Goal: Information Seeking & Learning: Learn about a topic

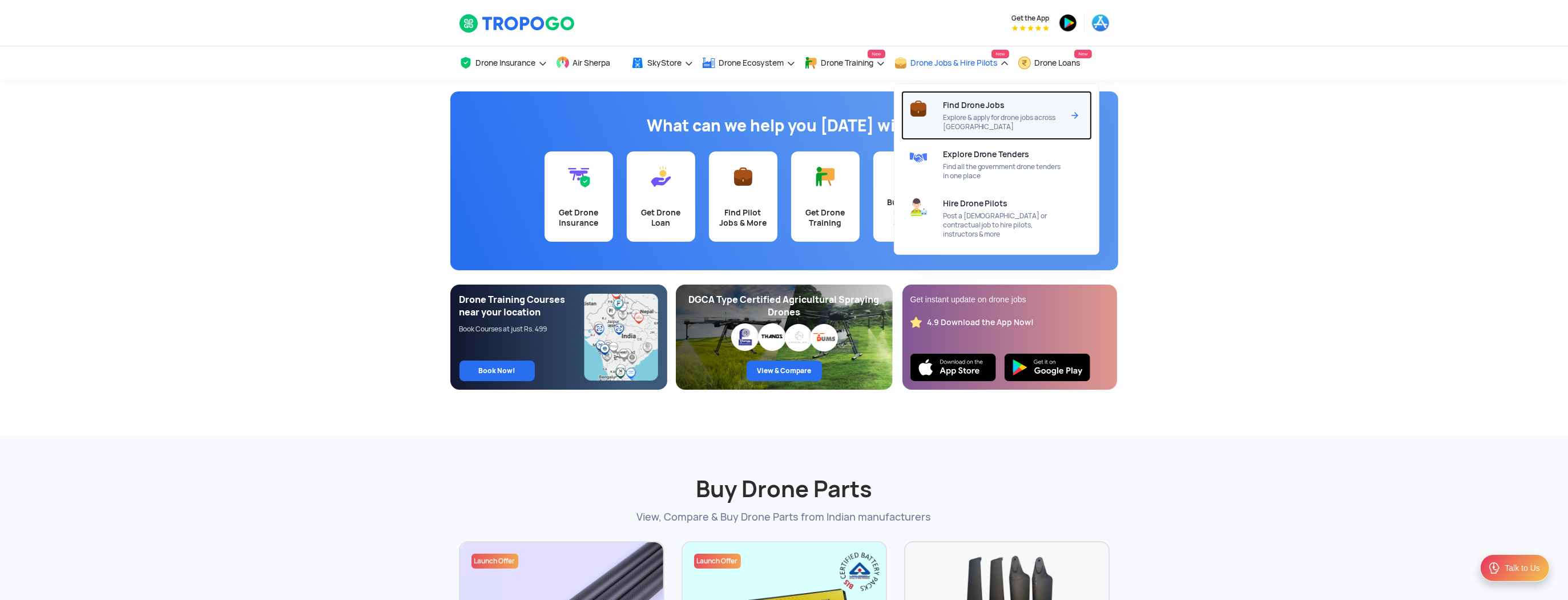
click at [999, 114] on span "Explore & apply for drone jobs across [GEOGRAPHIC_DATA]" at bounding box center [1003, 122] width 121 height 18
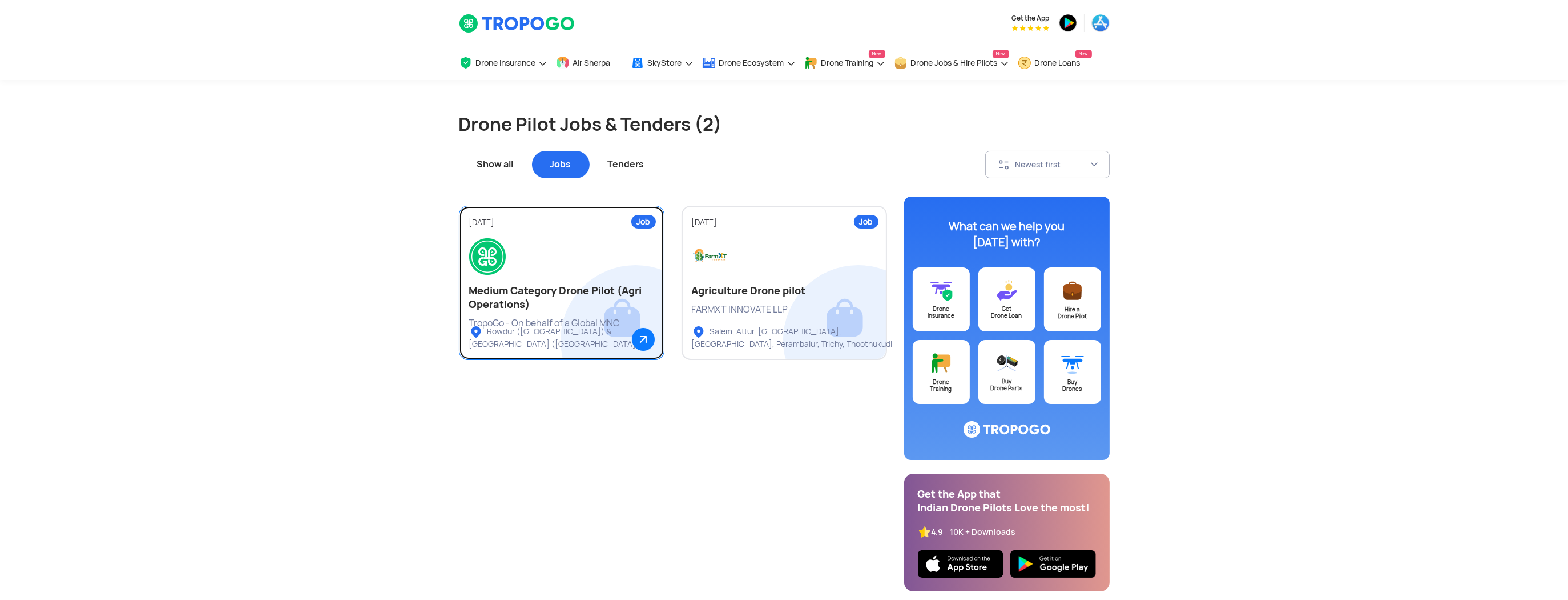
click at [562, 309] on h2 "Medium Category Drone Pilot (Agri Operations)" at bounding box center [562, 297] width 185 height 27
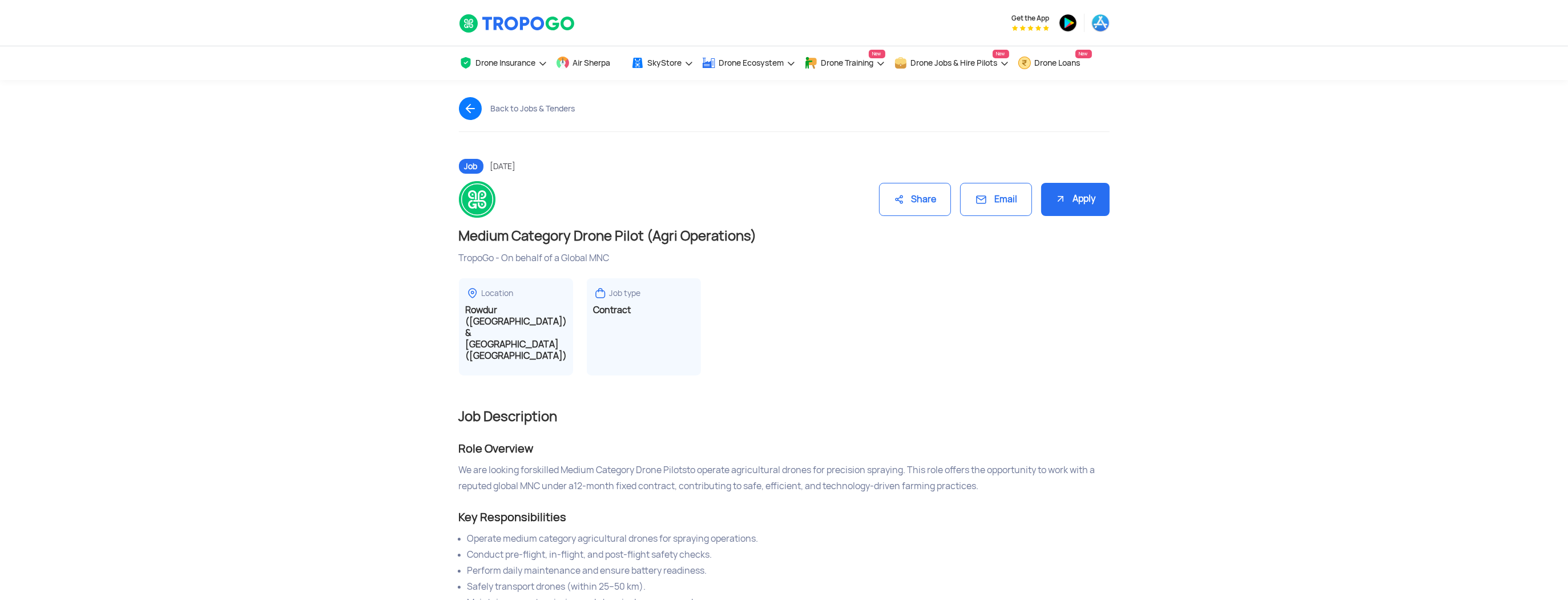
click at [471, 112] on img at bounding box center [475, 108] width 32 height 23
